Goal: Navigation & Orientation: Find specific page/section

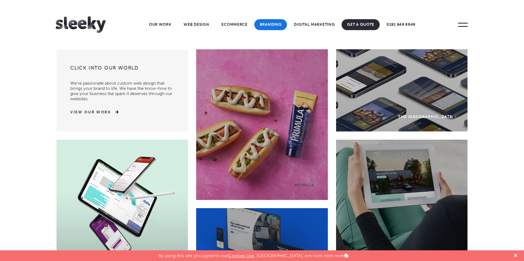
click at [268, 23] on link "Branding" at bounding box center [270, 24] width 33 height 11
click at [190, 23] on link "Web Design" at bounding box center [196, 24] width 36 height 11
